Goal: Task Accomplishment & Management: Use online tool/utility

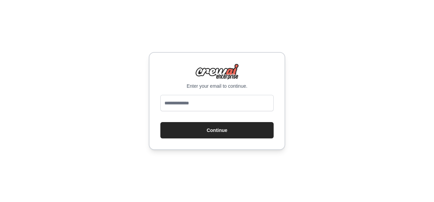
click at [205, 112] on div at bounding box center [216, 104] width 113 height 19
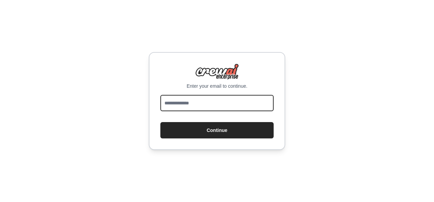
click at [207, 104] on input "email" at bounding box center [216, 103] width 113 height 16
type input "**********"
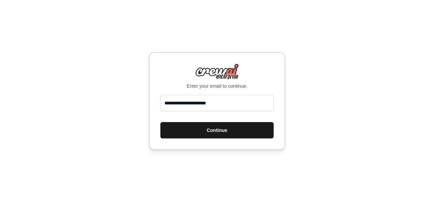
click at [213, 127] on button "Continue" at bounding box center [216, 130] width 113 height 16
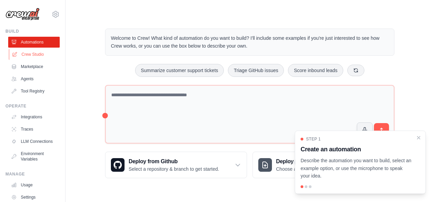
click at [29, 52] on link "Crew Studio" at bounding box center [34, 54] width 51 height 11
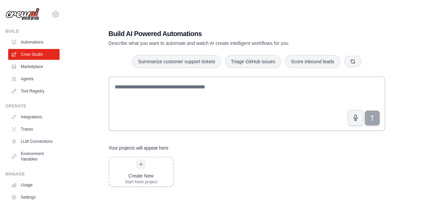
click at [30, 68] on link "Marketplace" at bounding box center [33, 66] width 51 height 11
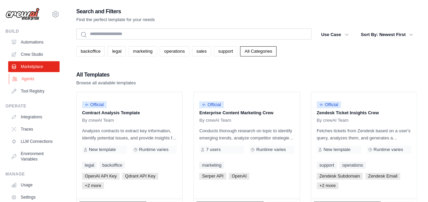
click at [28, 80] on link "Agents" at bounding box center [34, 79] width 51 height 11
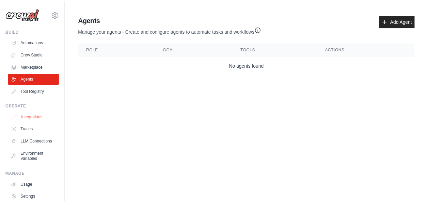
scroll to position [42, 0]
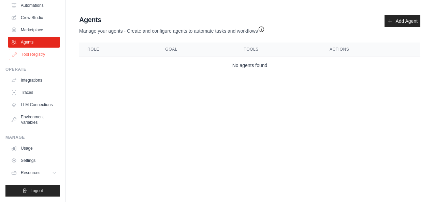
click at [34, 50] on link "Tool Registry" at bounding box center [34, 54] width 51 height 11
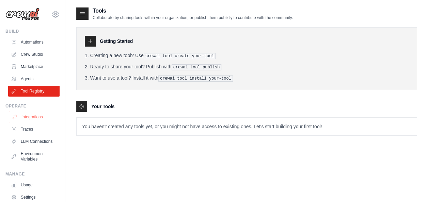
click at [26, 122] on link "Integrations" at bounding box center [34, 117] width 51 height 11
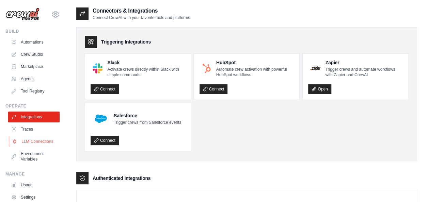
click at [28, 140] on link "LLM Connections" at bounding box center [34, 141] width 51 height 11
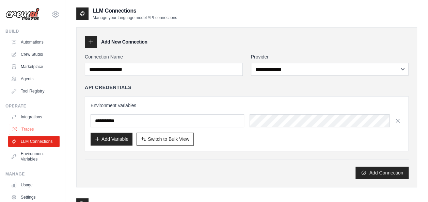
click at [31, 125] on link "Traces" at bounding box center [34, 129] width 51 height 11
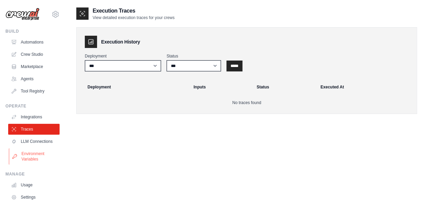
click at [31, 154] on link "Environment Variables" at bounding box center [34, 157] width 51 height 16
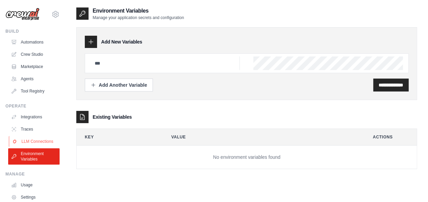
click at [31, 146] on link "LLM Connections" at bounding box center [34, 141] width 51 height 11
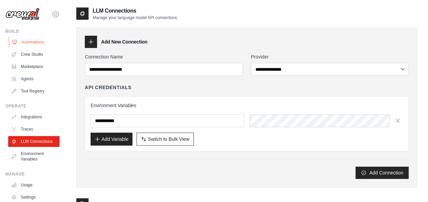
click at [36, 42] on link "Automations" at bounding box center [34, 42] width 51 height 11
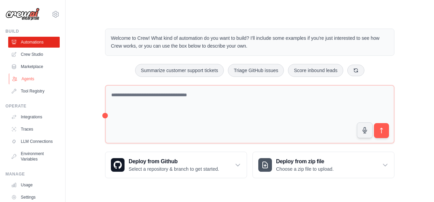
click at [38, 79] on link "Agents" at bounding box center [34, 79] width 51 height 11
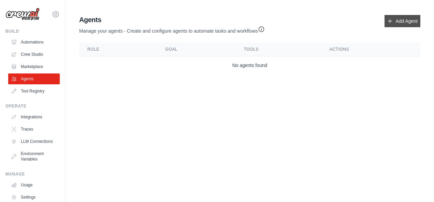
click at [398, 22] on link "Add Agent" at bounding box center [402, 21] width 36 height 12
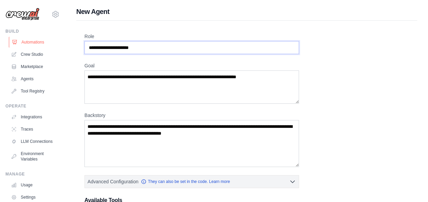
drag, startPoint x: 164, startPoint y: 47, endPoint x: 55, endPoint y: 46, distance: 109.8
click at [55, 46] on div "chittinarora07@gmail.com Settings Build Automations Crew Studio" at bounding box center [214, 167] width 428 height 335
drag, startPoint x: 148, startPoint y: 48, endPoint x: 99, endPoint y: 43, distance: 49.3
click at [99, 43] on input "Role" at bounding box center [192, 47] width 215 height 13
click at [148, 46] on input "Role" at bounding box center [192, 47] width 215 height 13
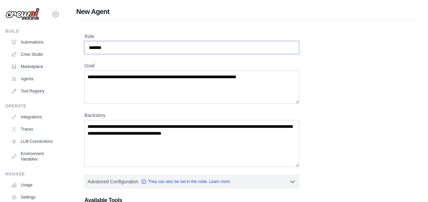
type input "*******"
click at [230, 83] on textarea "Goal" at bounding box center [192, 87] width 215 height 33
type textarea "**********"
click at [207, 128] on textarea "Backstory" at bounding box center [192, 143] width 215 height 47
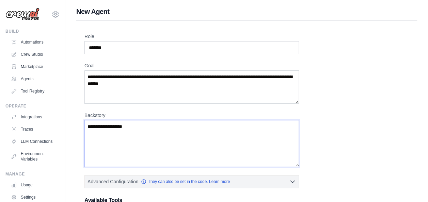
type textarea "**********"
click at [225, 75] on textarea "**********" at bounding box center [192, 87] width 215 height 33
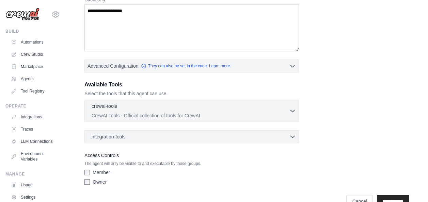
scroll to position [131, 0]
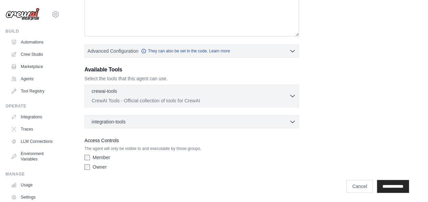
type textarea "**********"
click at [295, 95] on icon "button" at bounding box center [292, 95] width 7 height 7
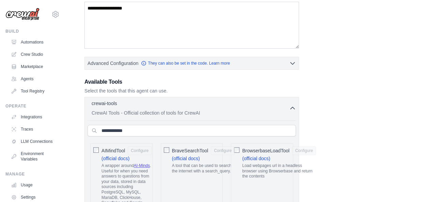
scroll to position [118, 0]
click at [287, 106] on div "crewai-tools 0 selected" at bounding box center [191, 105] width 198 height 8
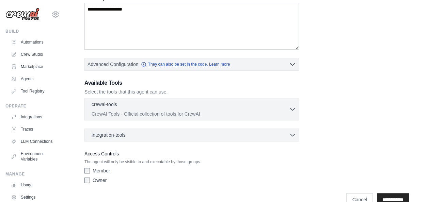
click at [101, 179] on label "Owner" at bounding box center [100, 180] width 14 height 7
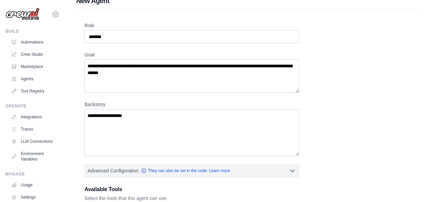
scroll to position [10, 0]
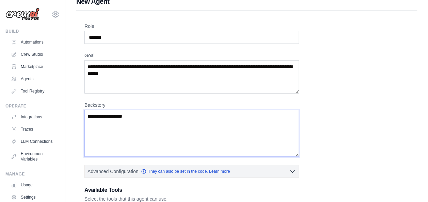
click at [96, 115] on textarea "**********" at bounding box center [192, 133] width 215 height 47
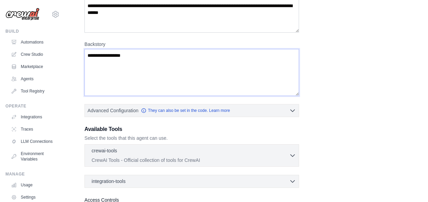
scroll to position [131, 0]
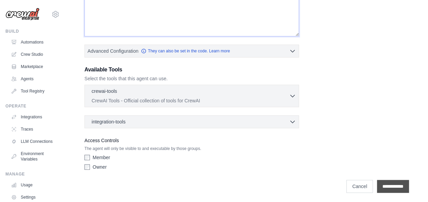
type textarea "**********"
click at [395, 186] on input "**********" at bounding box center [393, 186] width 32 height 13
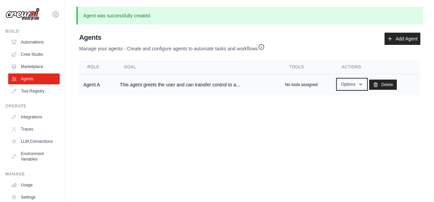
click at [358, 82] on icon "button" at bounding box center [360, 84] width 5 height 5
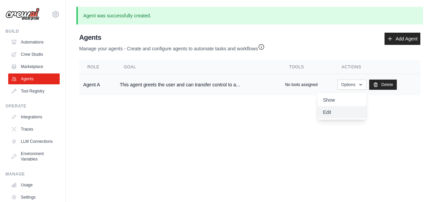
click at [322, 112] on link "Edit" at bounding box center [341, 112] width 49 height 12
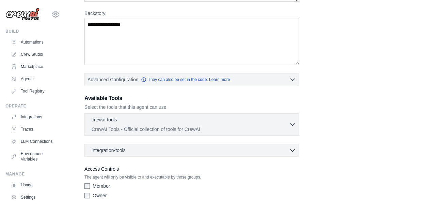
scroll to position [122, 0]
click at [151, 120] on div "crewai-tools 0 selected" at bounding box center [191, 120] width 198 height 8
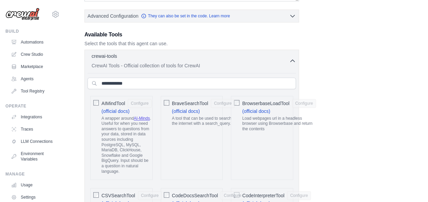
scroll to position [185, 0]
click at [112, 100] on span "AIMindTool" at bounding box center [114, 103] width 24 height 7
click at [163, 102] on div "BraveSearchTool Configure (official docs) A tool that can be used to search the…" at bounding box center [192, 138] width 62 height 85
click at [185, 100] on span "BraveSearchTool" at bounding box center [190, 103] width 36 height 7
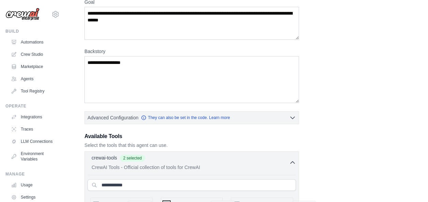
scroll to position [87, 0]
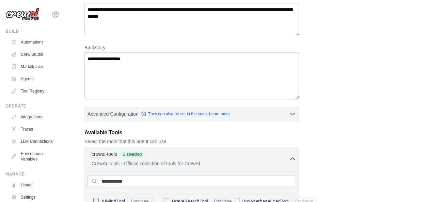
click at [290, 161] on icon "button" at bounding box center [292, 158] width 7 height 7
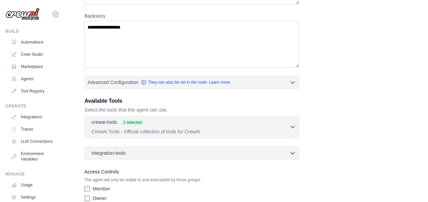
scroll to position [150, 0]
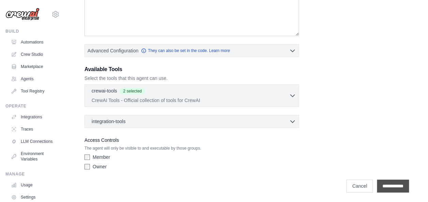
click at [386, 185] on input "**********" at bounding box center [393, 186] width 32 height 13
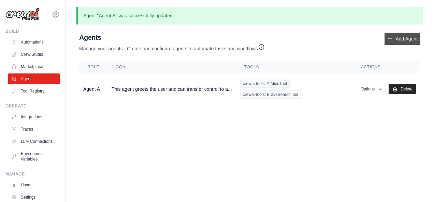
click at [402, 37] on link "Add Agent" at bounding box center [402, 39] width 36 height 12
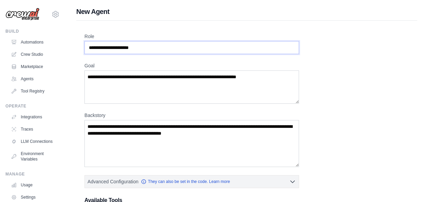
click at [145, 48] on input "Role" at bounding box center [192, 47] width 215 height 13
type input "*******"
click at [132, 79] on textarea "Goal" at bounding box center [192, 87] width 215 height 33
click at [116, 128] on textarea "Backstory" at bounding box center [192, 143] width 215 height 47
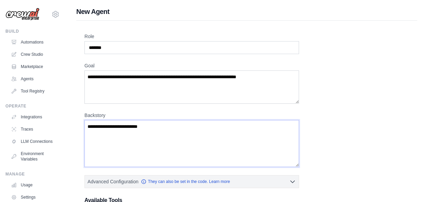
type textarea "**********"
click at [163, 71] on textarea "Goal" at bounding box center [192, 87] width 215 height 33
type textarea "**********"
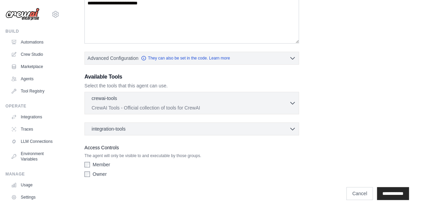
scroll to position [131, 0]
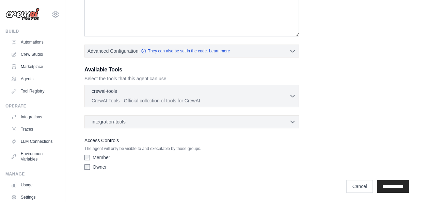
click at [102, 152] on div "Access Controls The agent will only be visible to and executable by those group…" at bounding box center [192, 155] width 215 height 37
click at [100, 154] on label "Member" at bounding box center [101, 157] width 17 height 7
click at [95, 162] on div "Member Owner" at bounding box center [192, 163] width 215 height 19
click at [383, 183] on input "**********" at bounding box center [393, 186] width 32 height 13
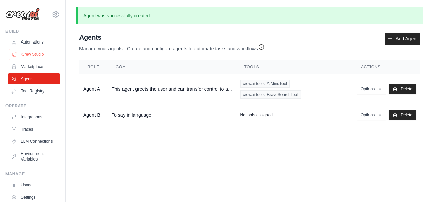
click at [34, 50] on link "Crew Studio" at bounding box center [34, 54] width 51 height 11
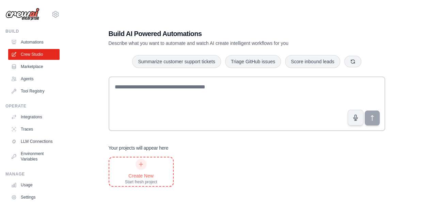
click at [143, 167] on div at bounding box center [141, 164] width 11 height 11
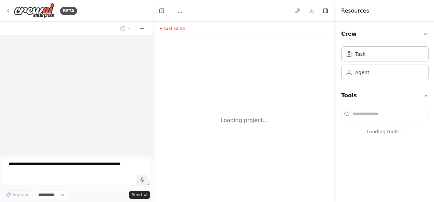
select select "****"
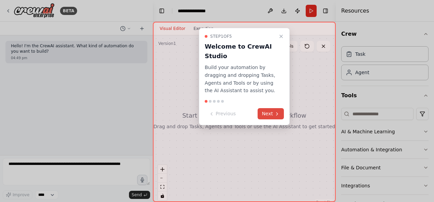
click at [268, 111] on button "Next" at bounding box center [270, 113] width 26 height 11
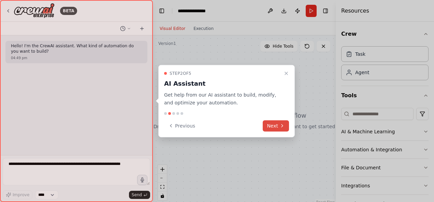
click at [270, 128] on button "Next" at bounding box center [275, 125] width 26 height 11
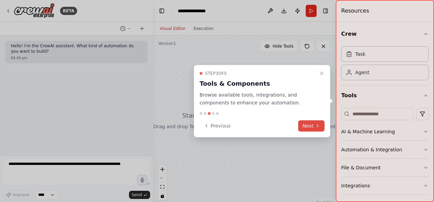
click at [321, 123] on button "Next" at bounding box center [311, 125] width 26 height 11
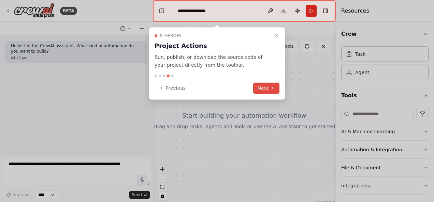
click at [271, 88] on icon at bounding box center [272, 88] width 5 height 5
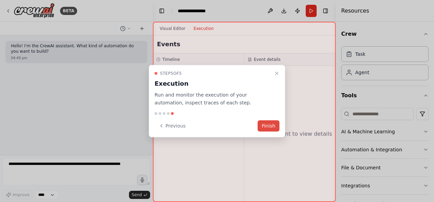
click at [273, 123] on button "Finish" at bounding box center [268, 125] width 22 height 11
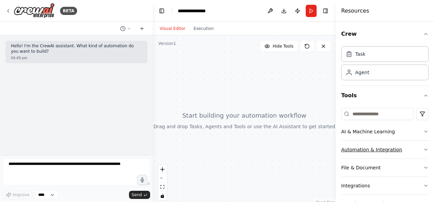
scroll to position [39, 0]
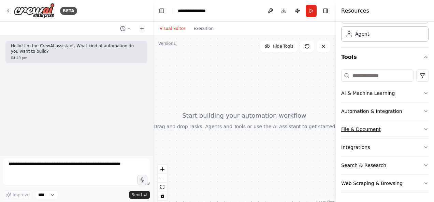
click at [415, 127] on button "File & Document" at bounding box center [384, 130] width 87 height 18
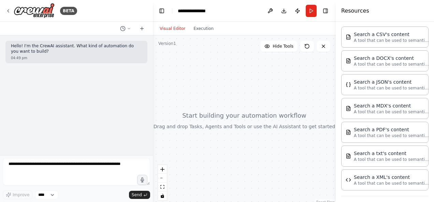
scroll to position [153, 0]
click at [393, 127] on div "Search a PDF's content" at bounding box center [390, 129] width 75 height 7
click at [374, 127] on div "Search a PDF's content" at bounding box center [390, 129] width 75 height 7
click at [343, 131] on div "Search a PDF's content A tool that can be used to semantic search a query from …" at bounding box center [384, 131] width 87 height 21
click at [353, 132] on div "Search a PDF's content A tool that can be used to semantic search a query from …" at bounding box center [384, 132] width 78 height 12
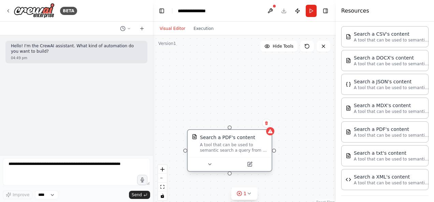
drag, startPoint x: 273, startPoint y: 163, endPoint x: 218, endPoint y: 139, distance: 59.8
click at [218, 139] on div "Search a PDF's content A tool that can be used to semantic search a query from …" at bounding box center [233, 143] width 67 height 19
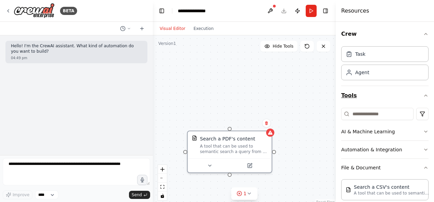
click at [420, 98] on button "Tools" at bounding box center [384, 95] width 87 height 19
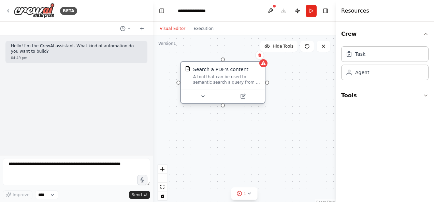
drag, startPoint x: 230, startPoint y: 139, endPoint x: 222, endPoint y: 67, distance: 72.0
click at [222, 67] on div "Search a PDF's content" at bounding box center [220, 69] width 55 height 7
click at [203, 100] on button at bounding box center [202, 96] width 39 height 8
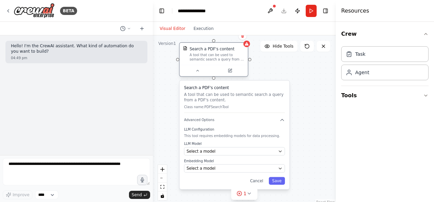
drag, startPoint x: 220, startPoint y: 90, endPoint x: 206, endPoint y: 59, distance: 34.2
click at [206, 59] on div "A tool that can be used to semantic search a query from a PDF's content." at bounding box center [217, 57] width 55 height 9
click at [281, 154] on button "Select a model" at bounding box center [234, 152] width 101 height 8
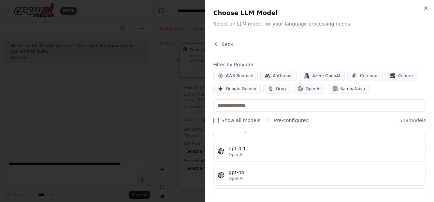
scroll to position [107, 0]
click at [286, 153] on div "OpenAI" at bounding box center [324, 155] width 193 height 5
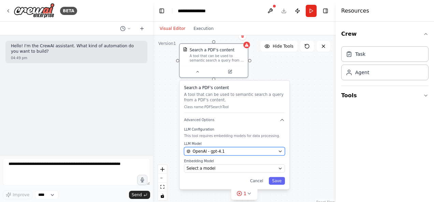
click at [282, 151] on icon "button" at bounding box center [280, 151] width 4 height 4
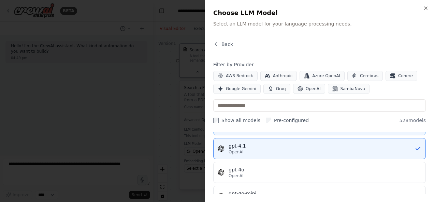
scroll to position [111, 0]
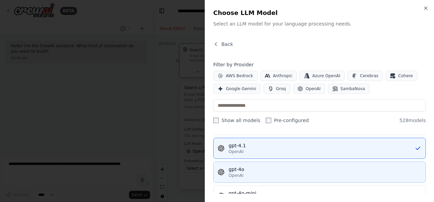
click at [255, 169] on div "gpt-4o" at bounding box center [324, 169] width 193 height 7
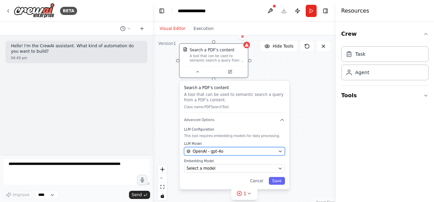
click at [282, 151] on icon "button" at bounding box center [280, 151] width 4 height 4
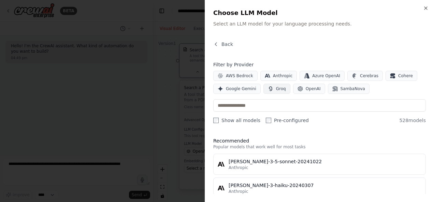
click at [273, 85] on button "Groq" at bounding box center [276, 89] width 27 height 10
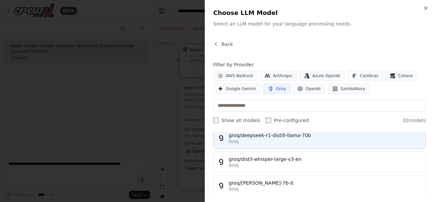
scroll to position [0, 0]
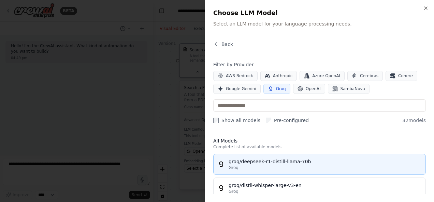
click at [295, 160] on div "groq/deepseek-r1-distill-llama-70b" at bounding box center [324, 161] width 193 height 7
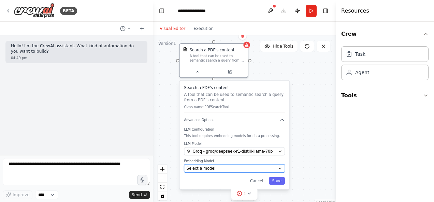
click at [279, 167] on icon "button" at bounding box center [280, 169] width 4 height 4
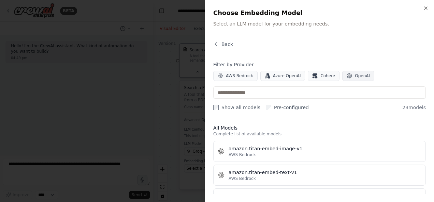
click at [354, 74] on span "OpenAI" at bounding box center [361, 75] width 15 height 5
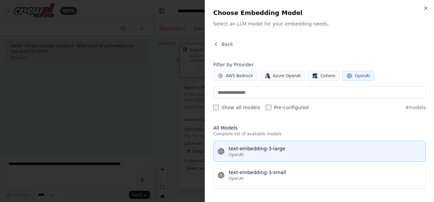
click at [264, 152] on div "text-embedding-3-large" at bounding box center [324, 149] width 193 height 7
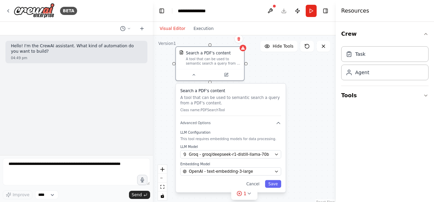
drag, startPoint x: 252, startPoint y: 61, endPoint x: 245, endPoint y: 65, distance: 7.9
click at [245, 65] on div "Search a PDF's content A tool that can be used to semantic search a query from …" at bounding box center [244, 120] width 183 height 170
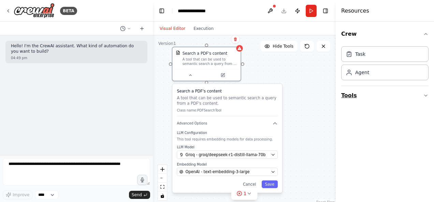
click at [425, 96] on icon "button" at bounding box center [425, 95] width 5 height 5
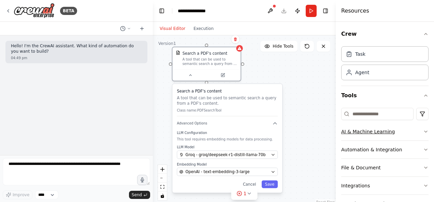
click at [387, 132] on button "AI & Machine Learning" at bounding box center [384, 132] width 87 height 18
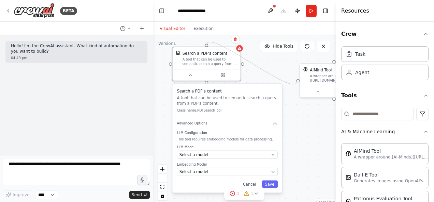
drag, startPoint x: 242, startPoint y: 65, endPoint x: 297, endPoint y: 81, distance: 57.2
click at [297, 81] on div "Search a PDF's content A tool that can be used to semantic search a query from …" at bounding box center [244, 120] width 183 height 170
drag, startPoint x: 298, startPoint y: 78, endPoint x: 244, endPoint y: 64, distance: 55.1
click at [244, 64] on div "Search a PDF's content A tool that can be used to semantic search a query from …" at bounding box center [244, 120] width 183 height 170
drag, startPoint x: 297, startPoint y: 83, endPoint x: 300, endPoint y: 85, distance: 4.0
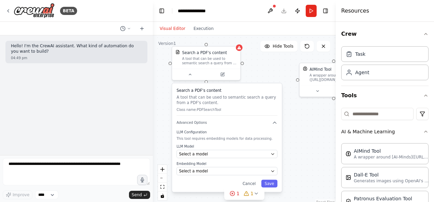
click at [300, 85] on div "Search a PDF's content A tool that can be used to semantic search a query from …" at bounding box center [244, 120] width 183 height 170
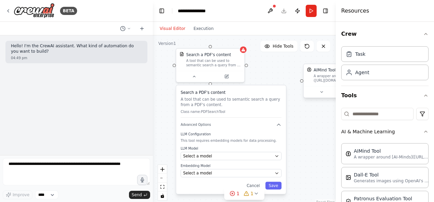
click at [314, 81] on div "A wrapper around [AI-Minds](https://mindsdb.com/minds). Useful for when you nee…" at bounding box center [340, 78] width 55 height 9
drag, startPoint x: 314, startPoint y: 81, endPoint x: 421, endPoint y: 91, distance: 107.5
click at [421, 91] on button "Tools" at bounding box center [384, 95] width 87 height 19
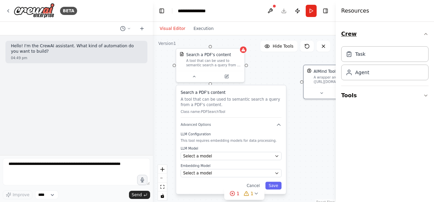
click at [426, 32] on icon "button" at bounding box center [425, 33] width 5 height 5
click at [291, 66] on div "Search a PDF's content A tool that can be used to semantic search a query from …" at bounding box center [244, 120] width 183 height 170
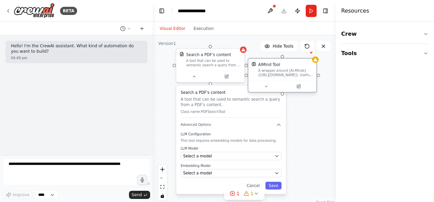
drag, startPoint x: 312, startPoint y: 78, endPoint x: 256, endPoint y: 70, distance: 56.4
click at [256, 70] on div "AIMind Tool A wrapper around [AI-Minds](https://mindsdb.com/minds). Useful for …" at bounding box center [281, 69] width 61 height 15
drag, startPoint x: 290, startPoint y: 68, endPoint x: 306, endPoint y: 95, distance: 31.5
drag, startPoint x: 306, startPoint y: 95, endPoint x: 299, endPoint y: 88, distance: 10.1
click at [299, 88] on icon at bounding box center [298, 87] width 4 height 4
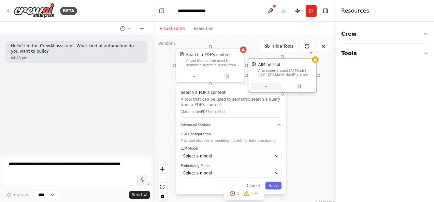
click at [262, 87] on button at bounding box center [265, 86] width 31 height 6
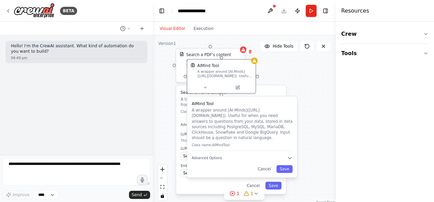
drag, startPoint x: 290, startPoint y: 131, endPoint x: 229, endPoint y: 131, distance: 61.4
click at [229, 131] on p "A wrapper around [AI-Minds](https://mindsdb.com/minds). Useful for when you nee…" at bounding box center [242, 124] width 101 height 33
click at [269, 172] on button "Cancel" at bounding box center [264, 170] width 20 height 8
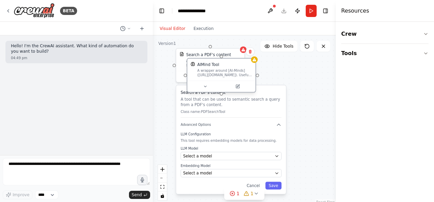
click at [192, 66] on img at bounding box center [193, 64] width 4 height 4
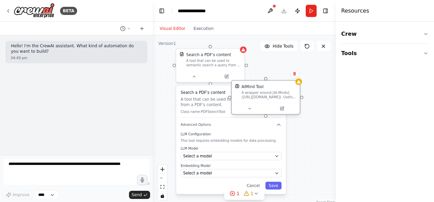
drag, startPoint x: 236, startPoint y: 74, endPoint x: 279, endPoint y: 95, distance: 48.0
click at [279, 95] on div "A wrapper around [AI-Minds](https://mindsdb.com/minds). Useful for when you nee…" at bounding box center [268, 95] width 55 height 9
click at [296, 75] on icon at bounding box center [294, 74] width 4 height 4
click at [277, 73] on button "Confirm" at bounding box center [275, 74] width 24 height 8
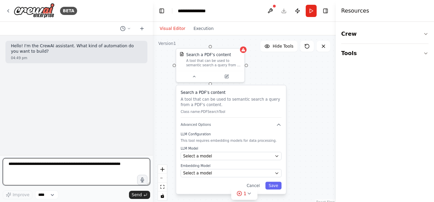
click at [29, 165] on textarea at bounding box center [76, 171] width 147 height 27
type textarea "**********"
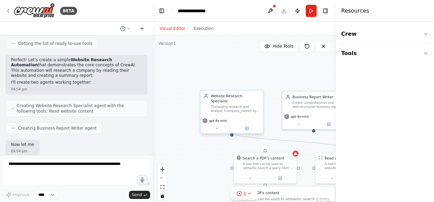
scroll to position [139, 0]
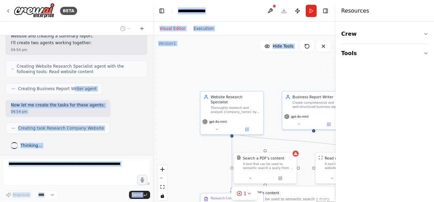
drag, startPoint x: 67, startPoint y: 88, endPoint x: 193, endPoint y: 76, distance: 126.7
click at [193, 76] on div "**********" at bounding box center [217, 101] width 434 height 202
drag, startPoint x: 193, startPoint y: 76, endPoint x: 190, endPoint y: 84, distance: 8.2
click at [190, 84] on div ".deletable-edge-delete-btn { width: 20px; height: 20px; border: 0px solid #ffff…" at bounding box center [244, 120] width 183 height 170
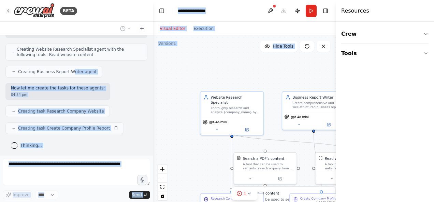
click at [232, 72] on div ".deletable-edge-delete-btn { width: 20px; height: 20px; border: 0px solid #ffff…" at bounding box center [244, 120] width 183 height 170
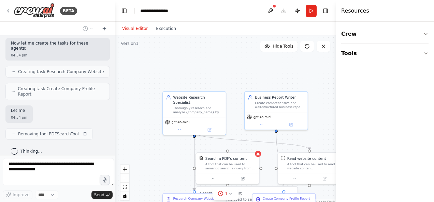
drag, startPoint x: 152, startPoint y: 67, endPoint x: 109, endPoint y: 65, distance: 43.0
click at [109, 65] on div "**********" at bounding box center [217, 101] width 434 height 202
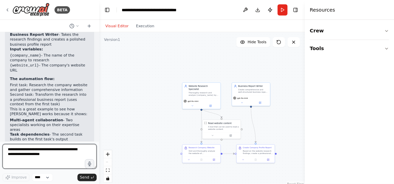
scroll to position [503, 0]
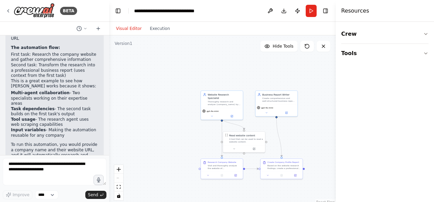
click at [163, 120] on div ".deletable-edge-delete-btn { width: 20px; height: 20px; border: 0px solid #ffff…" at bounding box center [222, 120] width 226 height 170
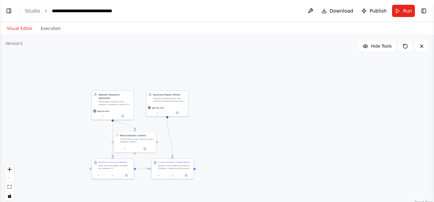
scroll to position [502, 0]
click at [31, 8] on link "Studio" at bounding box center [32, 10] width 15 height 5
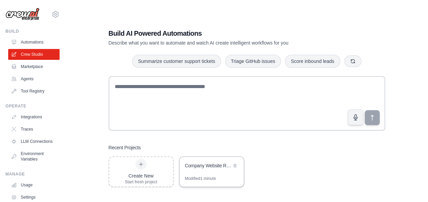
click at [213, 177] on div "Modified 1 minute" at bounding box center [200, 178] width 31 height 5
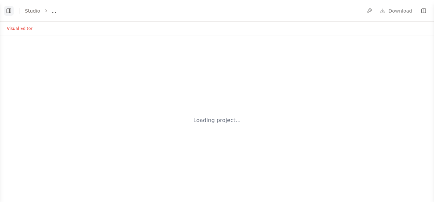
click at [9, 9] on button "Toggle Left Sidebar" at bounding box center [9, 11] width 10 height 10
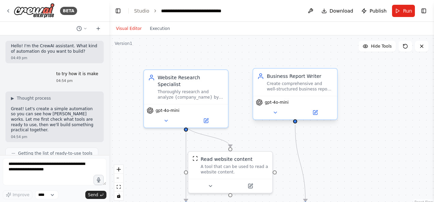
click at [277, 117] on div "gpt-4o-mini" at bounding box center [295, 108] width 84 height 24
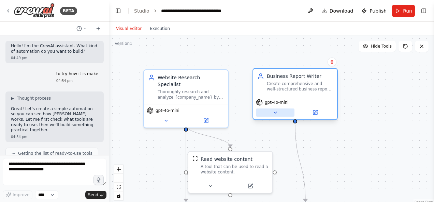
click at [277, 111] on icon at bounding box center [274, 112] width 5 height 5
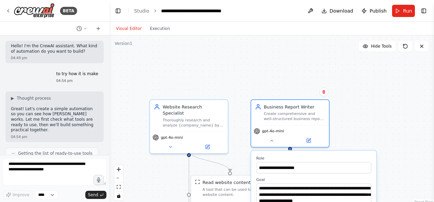
click at [406, 125] on div ".deletable-edge-delete-btn { width: 20px; height: 20px; border: 0px solid #ffff…" at bounding box center [271, 120] width 324 height 170
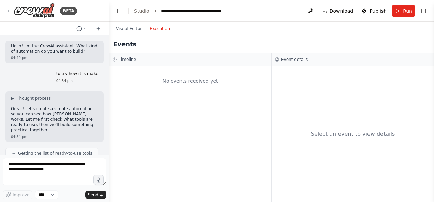
click at [157, 25] on button "Execution" at bounding box center [160, 29] width 28 height 8
click at [123, 28] on button "Visual Editor" at bounding box center [129, 29] width 34 height 8
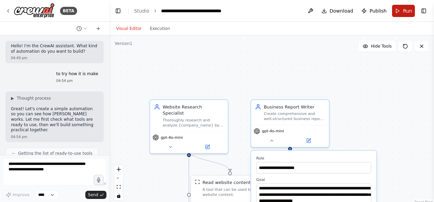
click at [410, 12] on span "Run" at bounding box center [407, 10] width 9 height 7
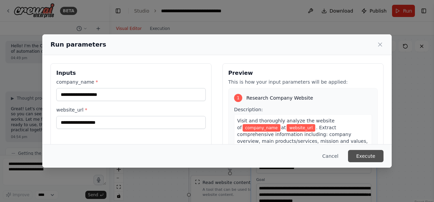
click at [365, 157] on button "Execute" at bounding box center [365, 156] width 35 height 12
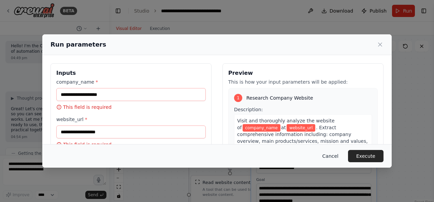
click at [331, 158] on button "Cancel" at bounding box center [330, 156] width 27 height 12
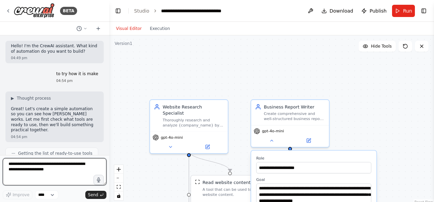
click at [37, 169] on textarea at bounding box center [55, 171] width 104 height 27
type textarea "**********"
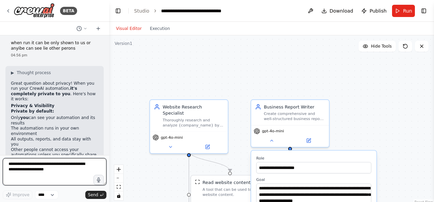
scroll to position [661, 0]
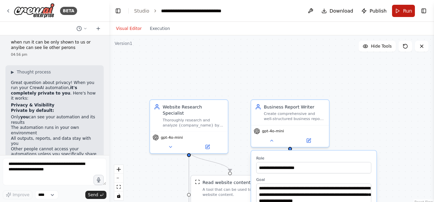
click at [409, 11] on span "Run" at bounding box center [407, 10] width 9 height 7
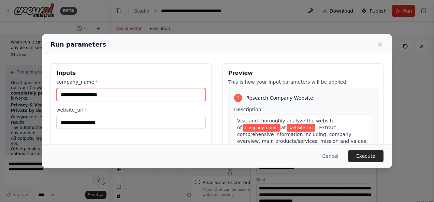
click at [135, 96] on input "company_name *" at bounding box center [130, 94] width 149 height 13
type input "***"
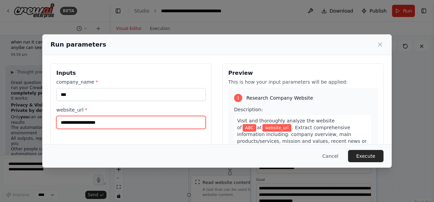
click at [115, 122] on input "website_url *" at bounding box center [130, 122] width 149 height 13
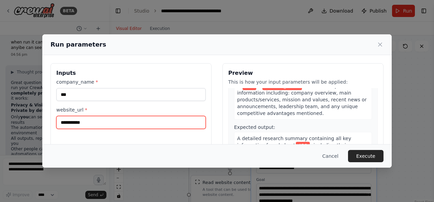
scroll to position [123, 0]
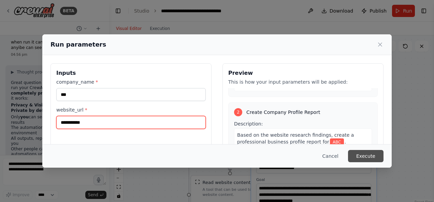
type input "**********"
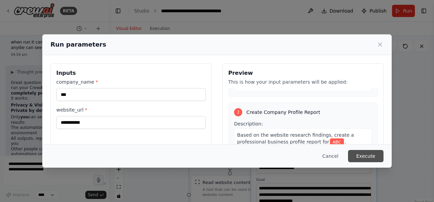
click at [371, 158] on button "Execute" at bounding box center [365, 156] width 35 height 12
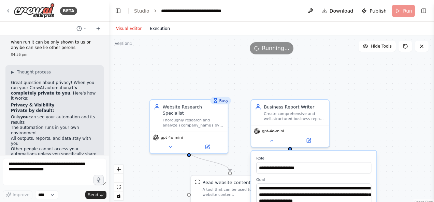
click at [151, 25] on button "Execution" at bounding box center [160, 29] width 28 height 8
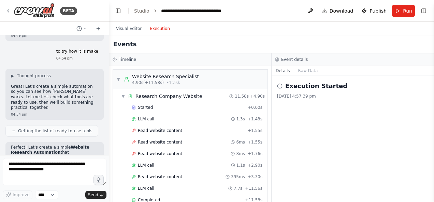
scroll to position [0, 0]
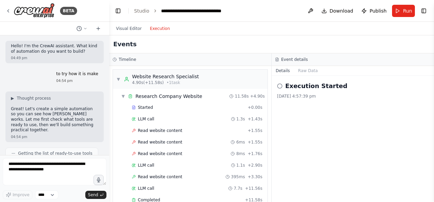
click at [81, 97] on div "▶ Thought process" at bounding box center [54, 98] width 87 height 5
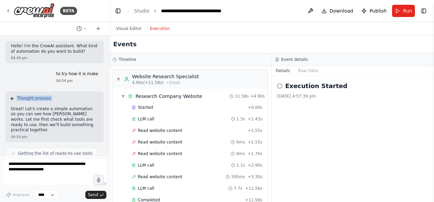
click at [81, 97] on div "▶ Thought process" at bounding box center [54, 98] width 87 height 5
click at [147, 106] on span "Started" at bounding box center [145, 107] width 15 height 5
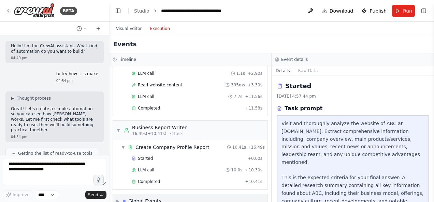
click at [146, 195] on div "▶ Global Events" at bounding box center [190, 202] width 154 height 14
click at [115, 197] on div "▼ Global Events" at bounding box center [190, 202] width 154 height 14
click at [144, 179] on span "Completed" at bounding box center [149, 181] width 22 height 5
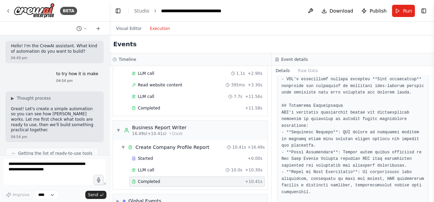
scroll to position [410, 0]
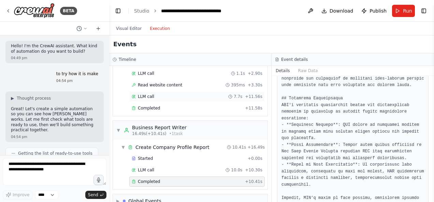
click at [161, 92] on div "LLM call 7.7s + 11.56s" at bounding box center [196, 97] width 135 height 10
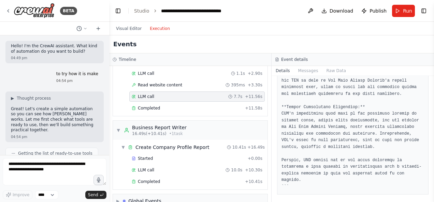
scroll to position [326, 0]
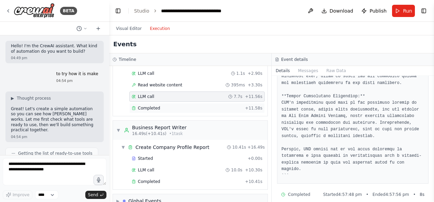
click at [149, 109] on div "Completed + 11.58s" at bounding box center [196, 108] width 135 height 10
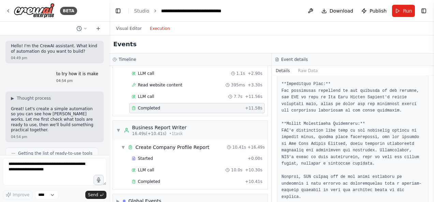
scroll to position [279, 0]
click at [141, 156] on span "Started" at bounding box center [145, 158] width 15 height 5
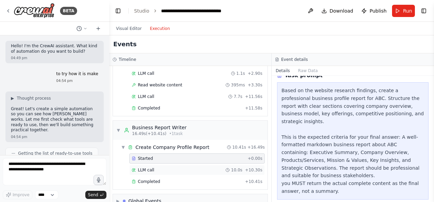
click at [153, 168] on div "LLM call 10.0s + 10.30s" at bounding box center [197, 170] width 131 height 5
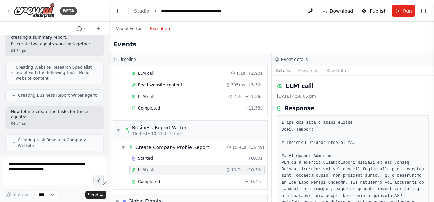
scroll to position [0, 0]
